Goal: Register for event/course

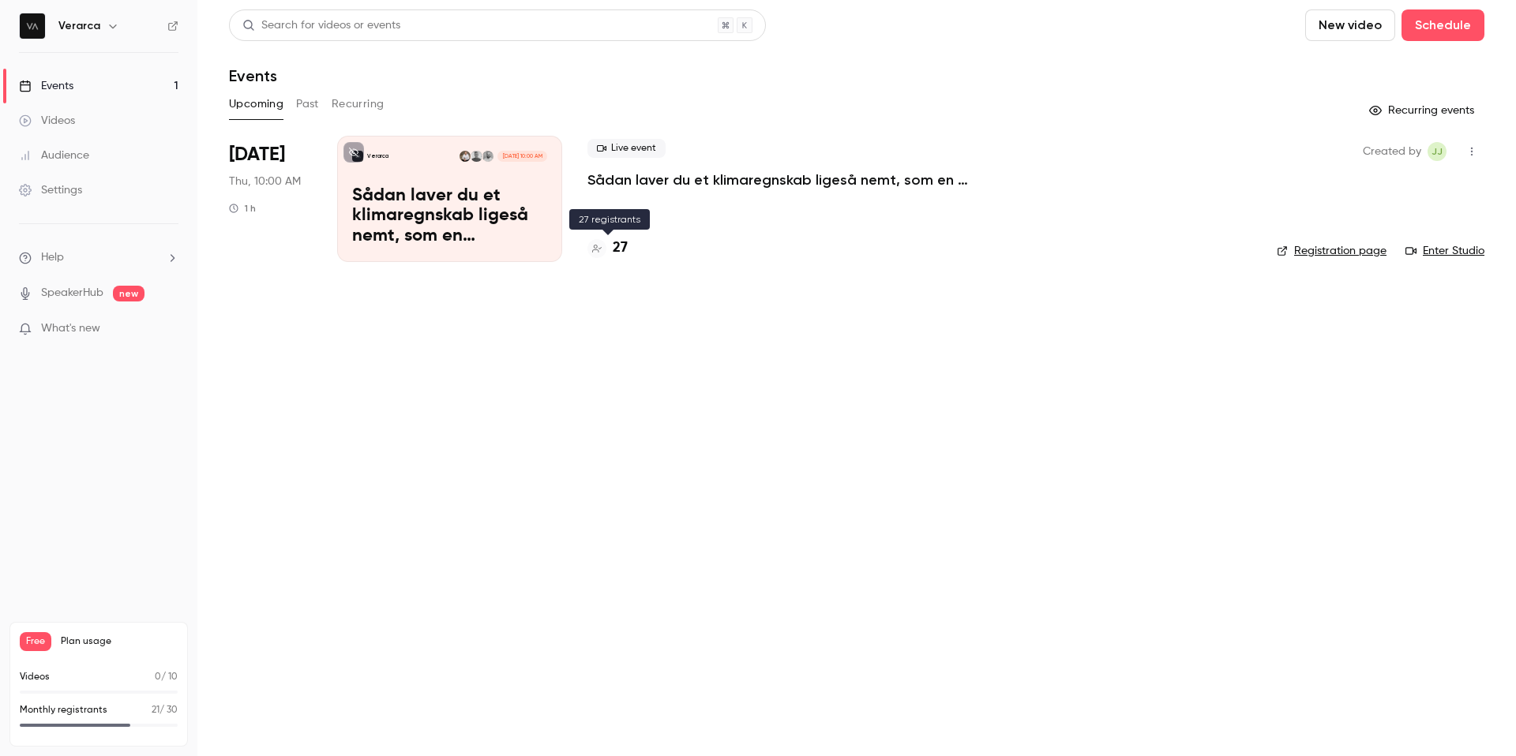
click at [609, 234] on div "Live event Sådan laver du et klimaregnskab ligeså nemt, som en resultatopgørels…" at bounding box center [919, 199] width 664 height 126
click at [610, 238] on div "27" at bounding box center [607, 248] width 40 height 21
